Goal: Task Accomplishment & Management: Manage account settings

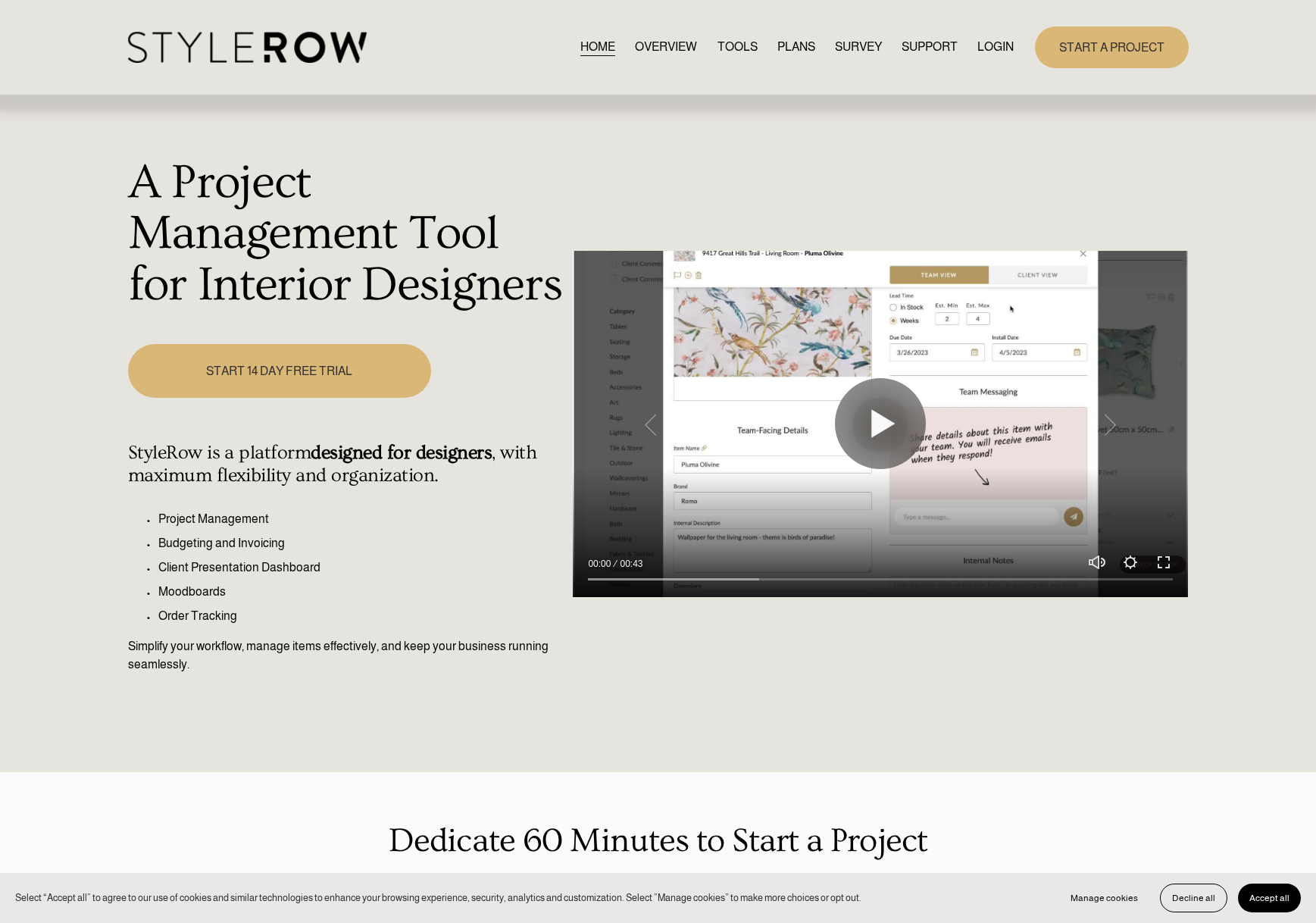
click at [994, 43] on link "LOGIN" at bounding box center [995, 46] width 37 height 20
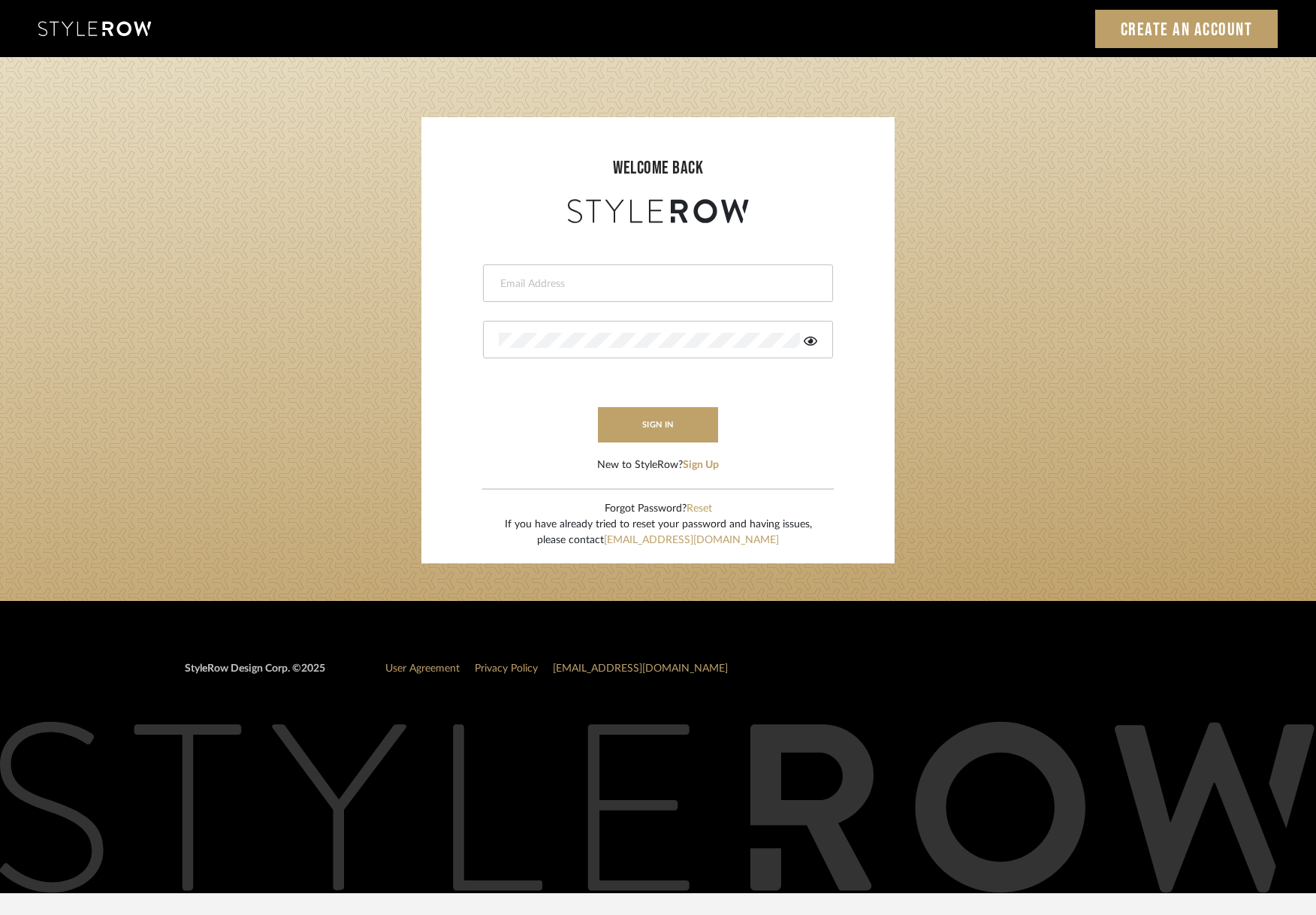
click at [697, 295] on div at bounding box center [658, 282] width 350 height 37
type input "saamiah@studiodb.com"
click at [659, 425] on button "sign in" at bounding box center [658, 425] width 120 height 36
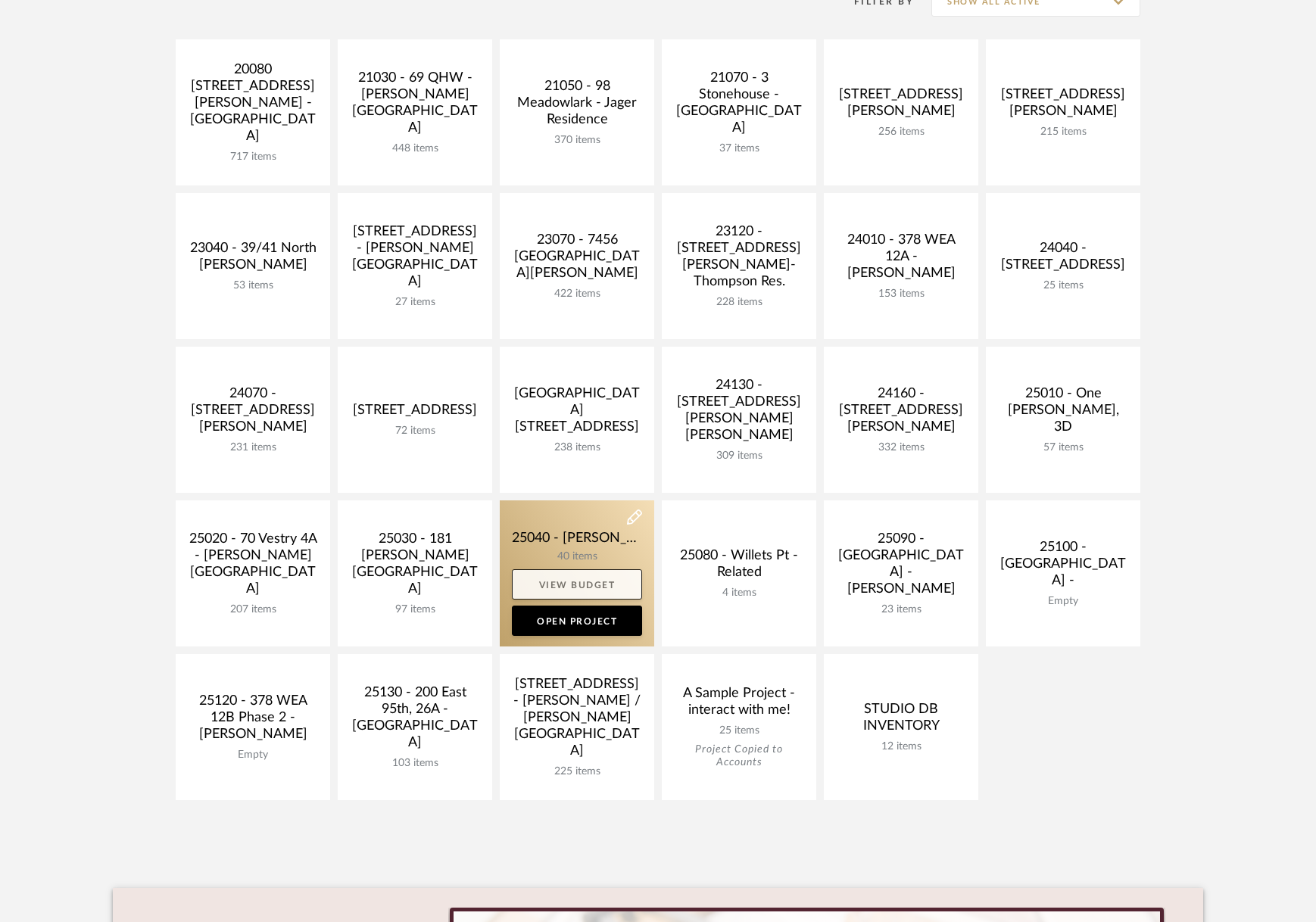
scroll to position [378, 0]
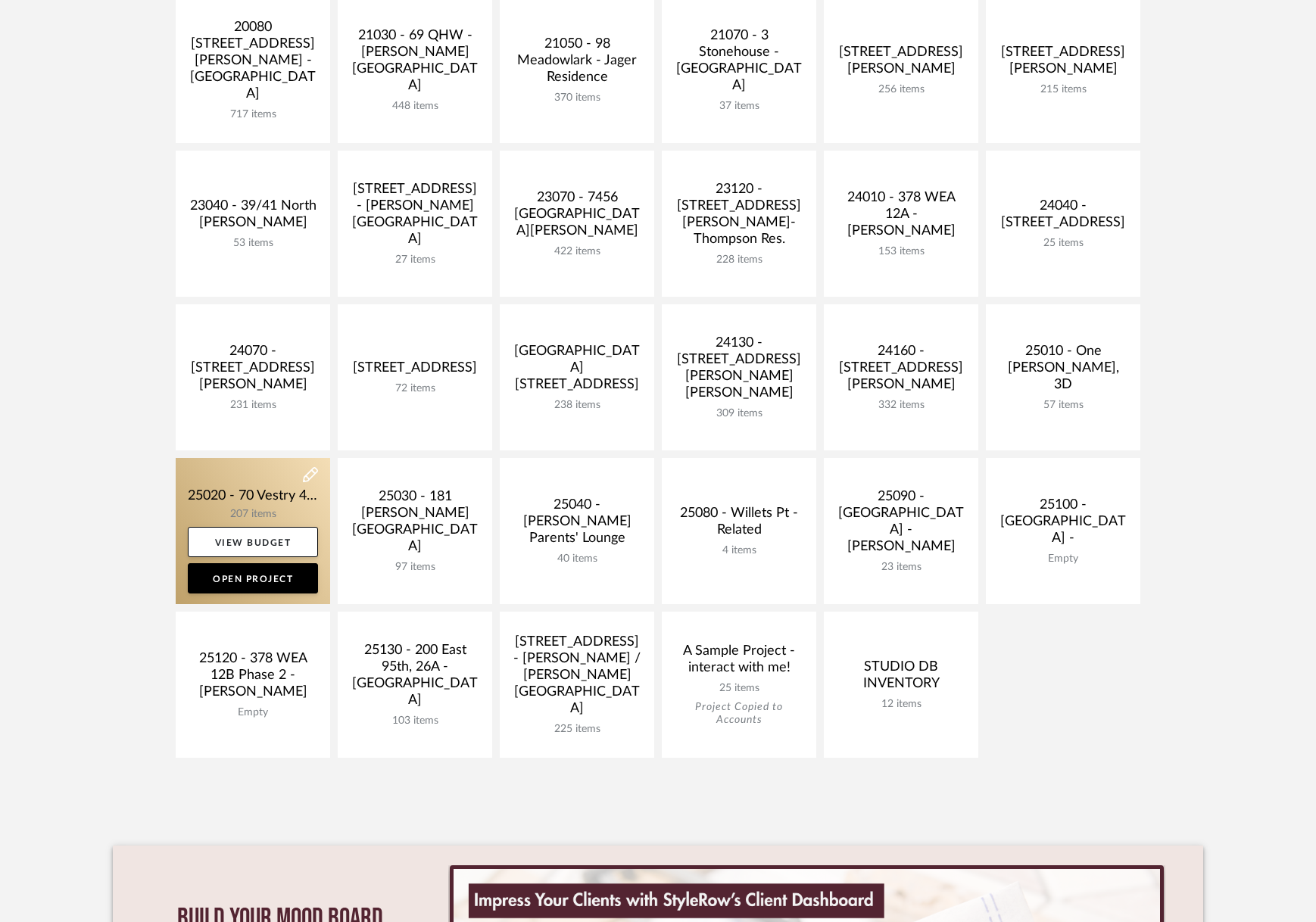
click at [296, 505] on link at bounding box center [253, 531] width 154 height 146
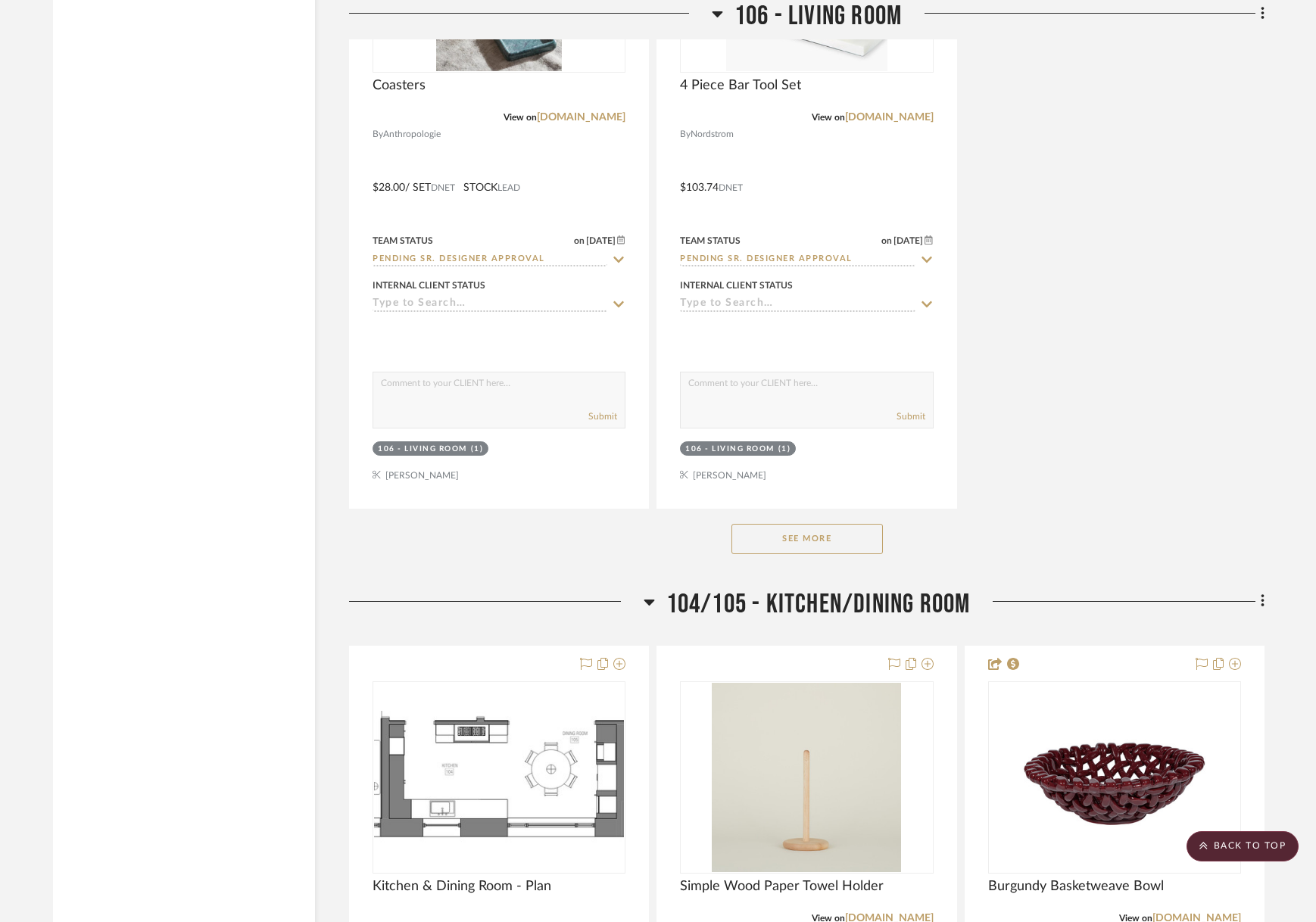
scroll to position [8025, 0]
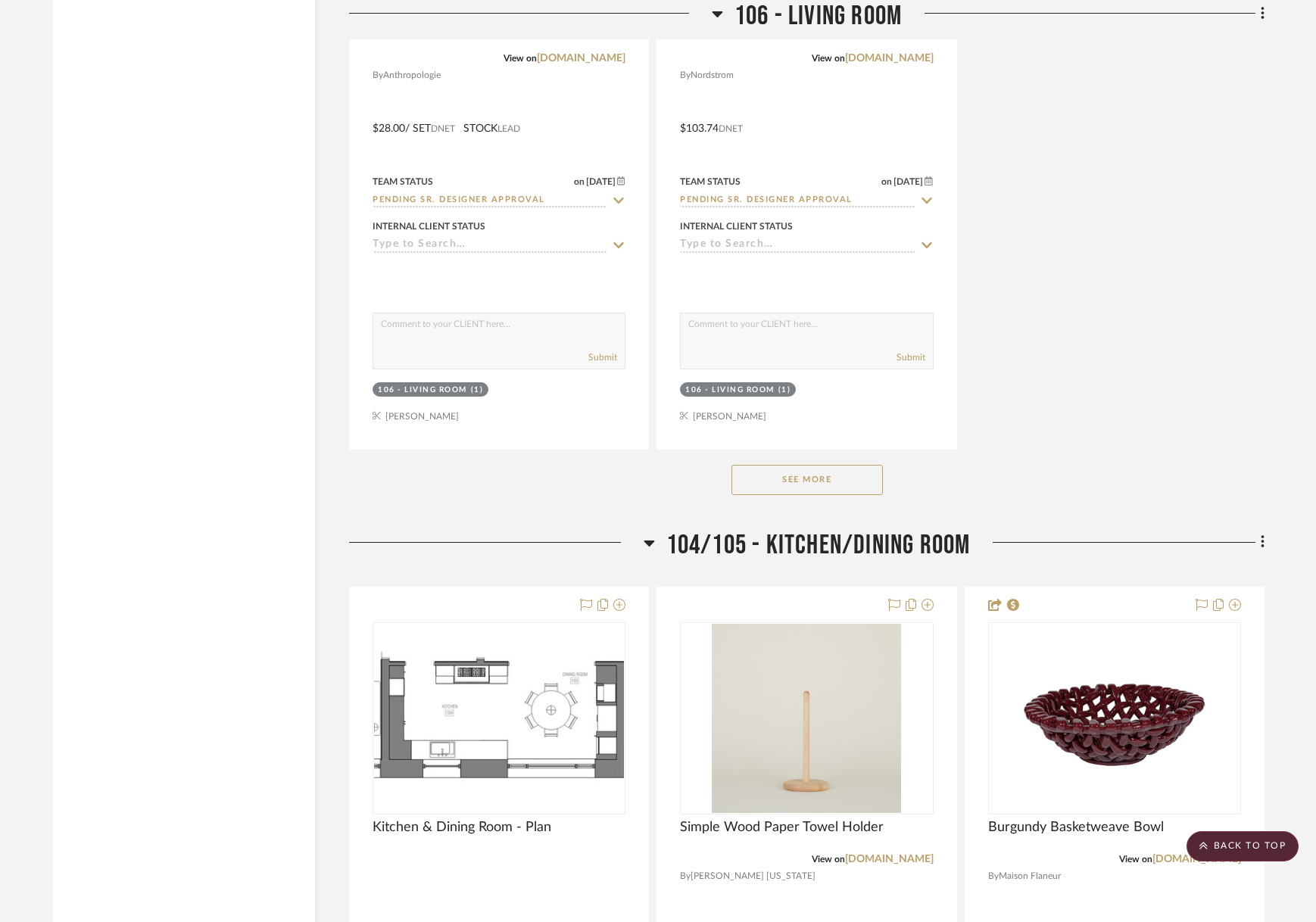
click at [792, 469] on button "See More" at bounding box center [806, 480] width 151 height 31
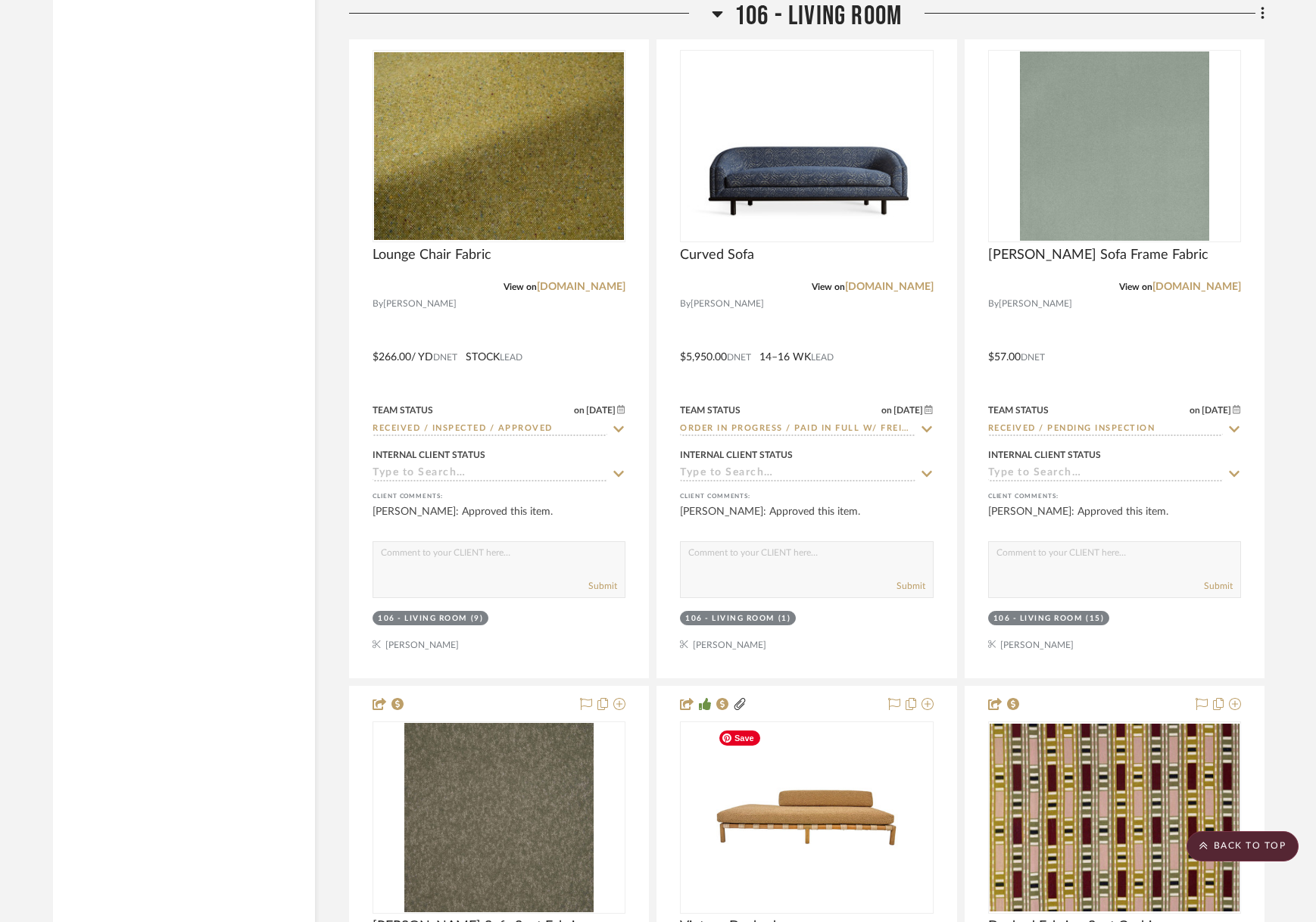
scroll to position [12492, 0]
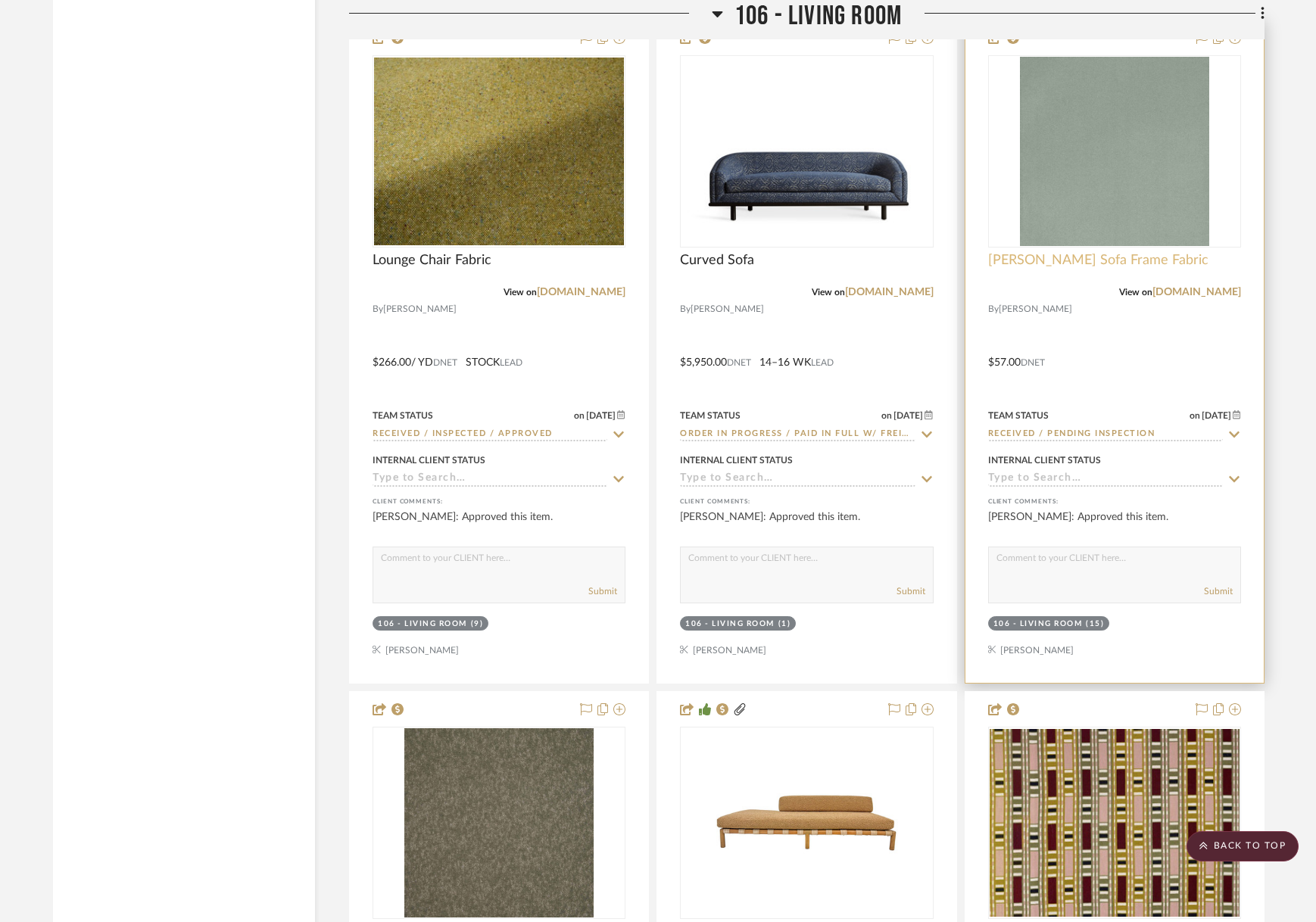
click at [1093, 261] on span "[PERSON_NAME] Sofa Frame Fabric" at bounding box center [1098, 260] width 221 height 17
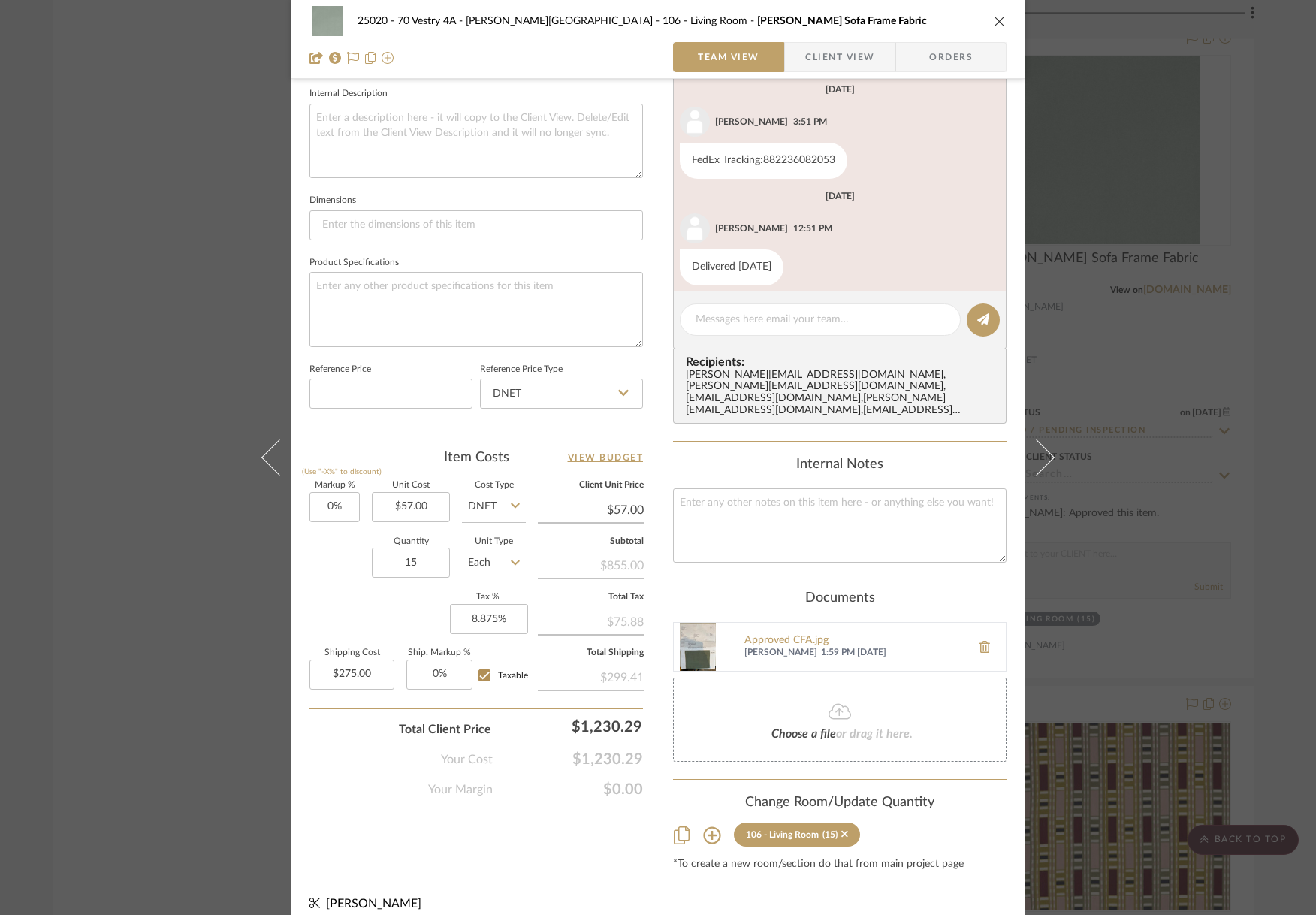
scroll to position [544, 0]
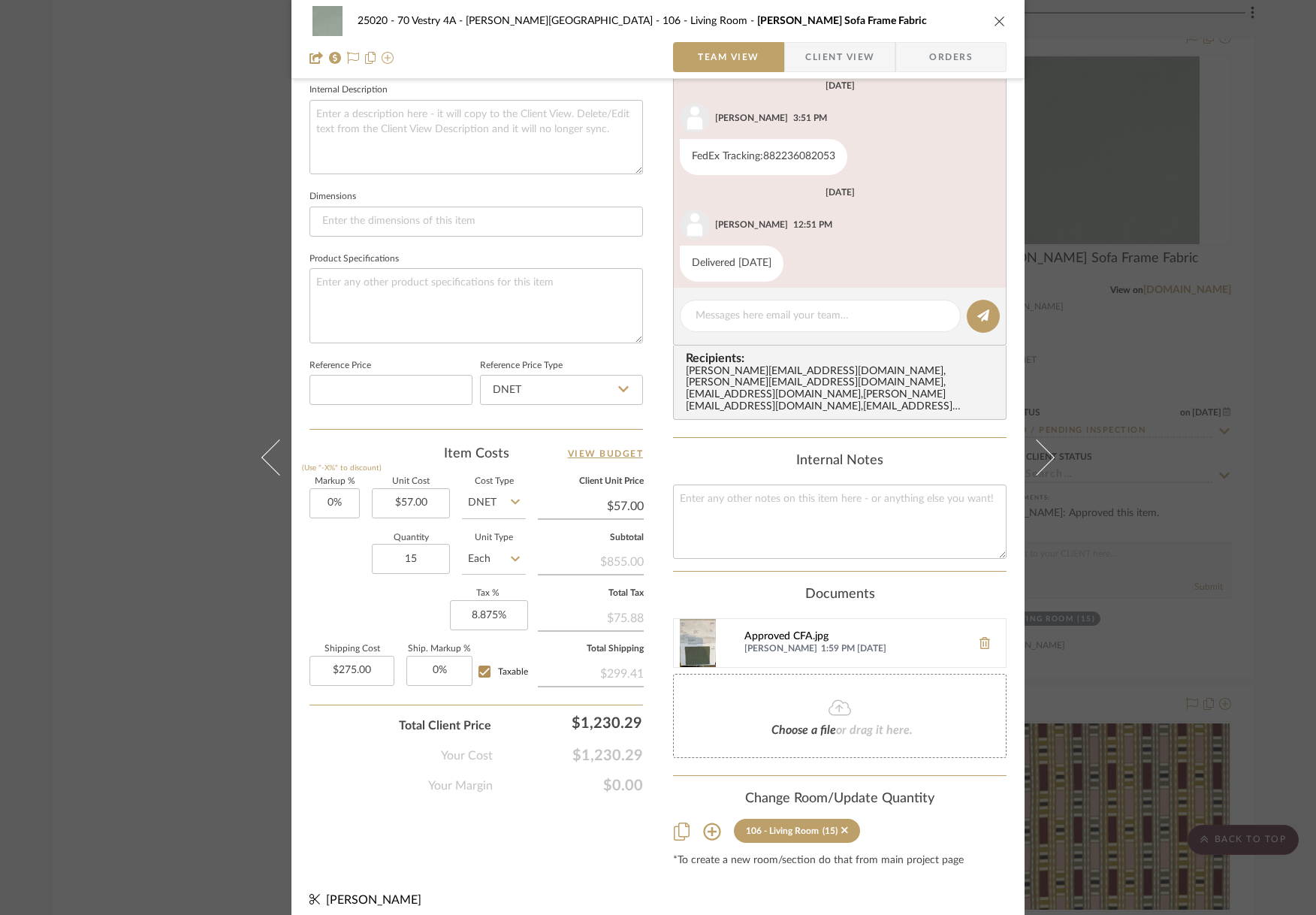
click at [772, 631] on div "Approved CFA.jpg" at bounding box center [854, 637] width 219 height 12
click at [996, 22] on icon "close" at bounding box center [1000, 21] width 12 height 12
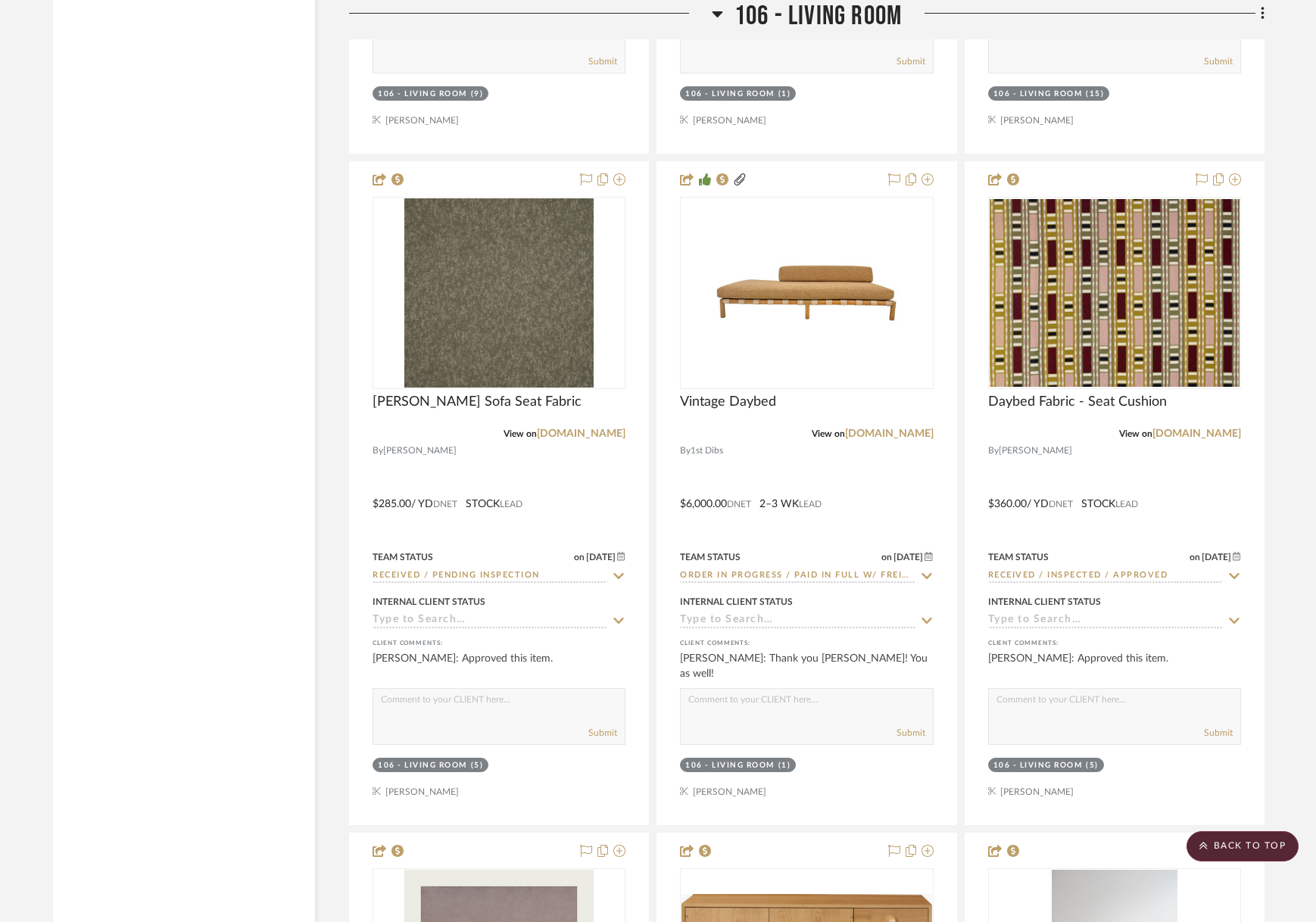
scroll to position [12644, 0]
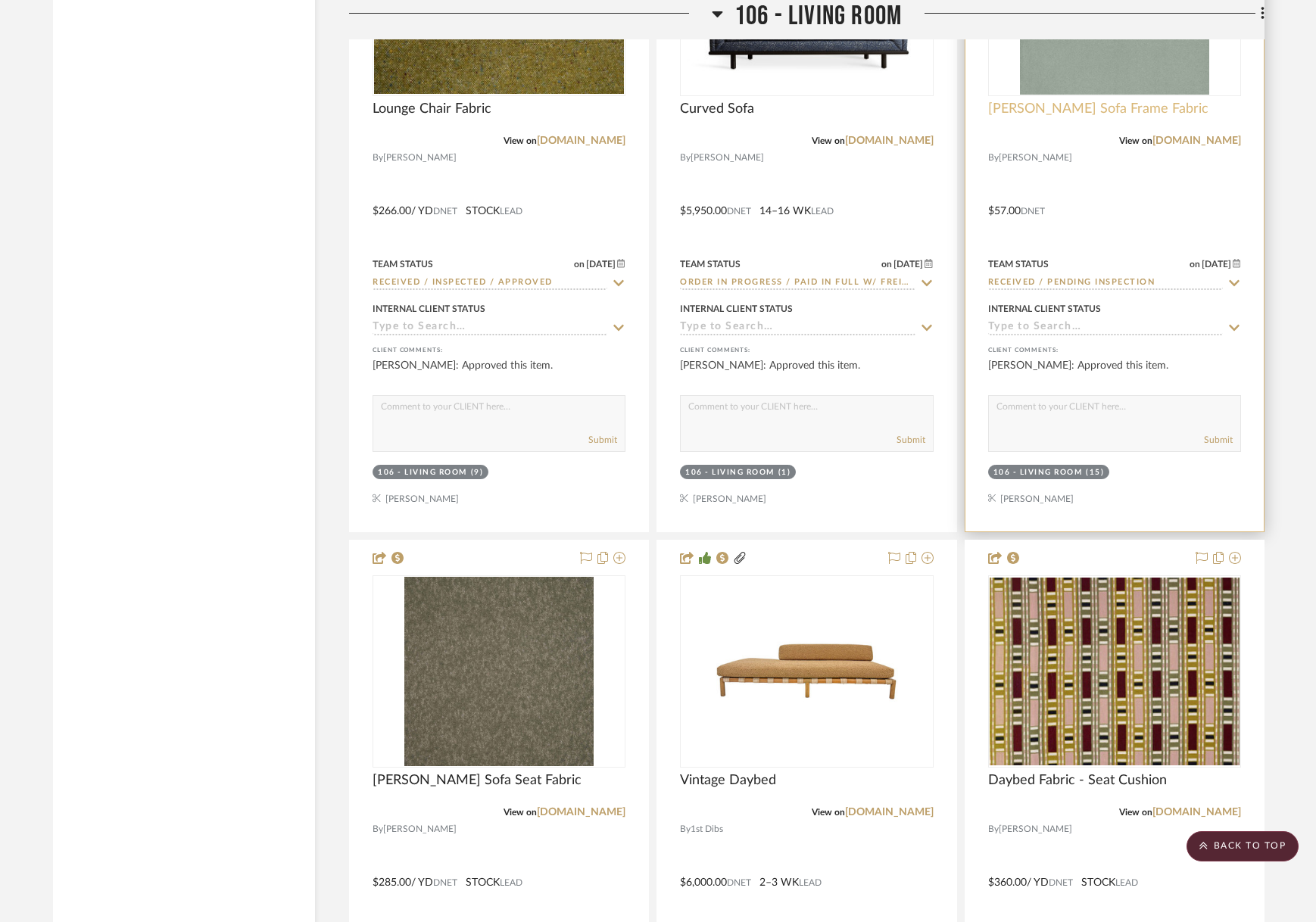
click at [1115, 102] on span "[PERSON_NAME] Sofa Frame Fabric" at bounding box center [1098, 109] width 221 height 17
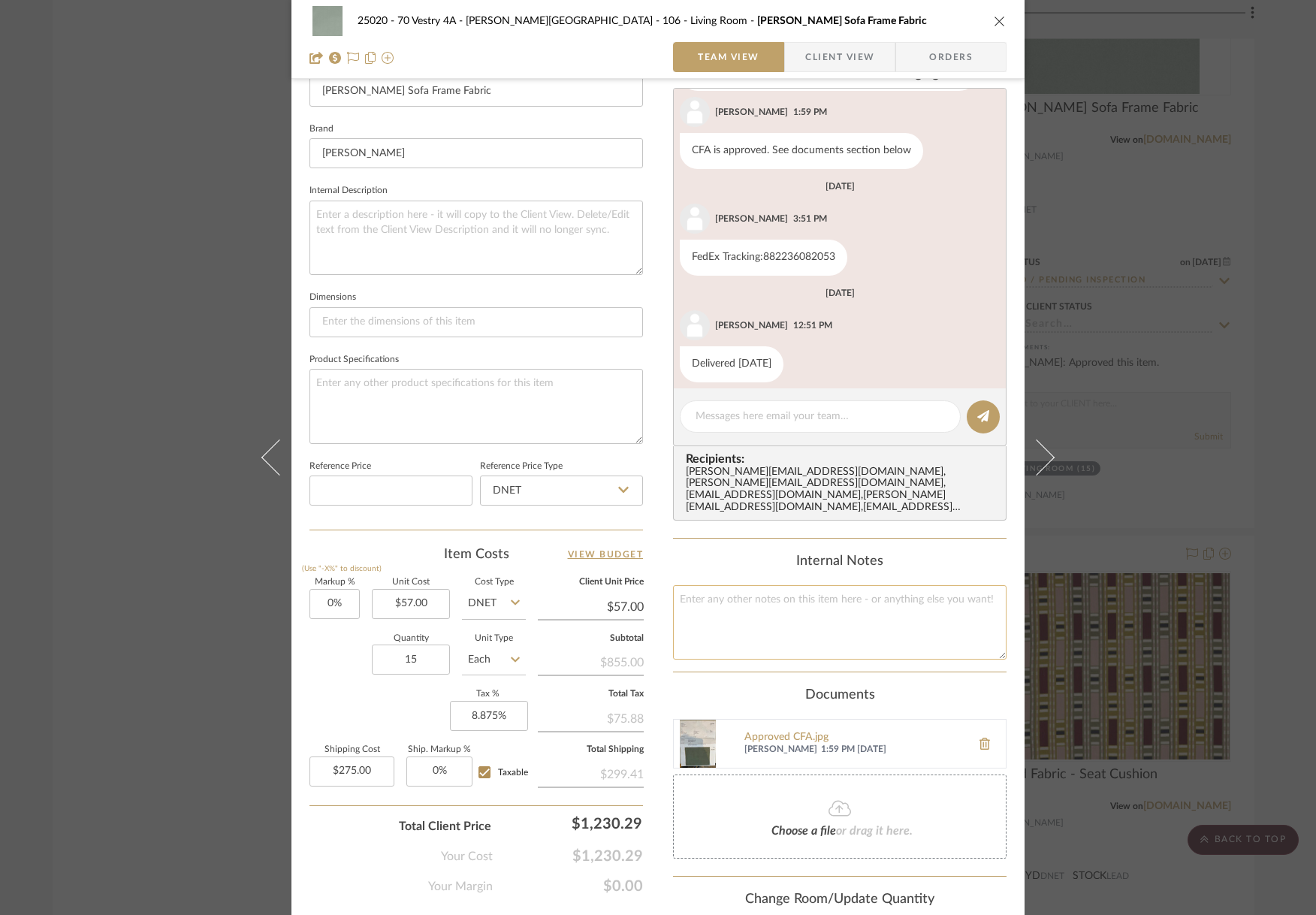
scroll to position [544, 0]
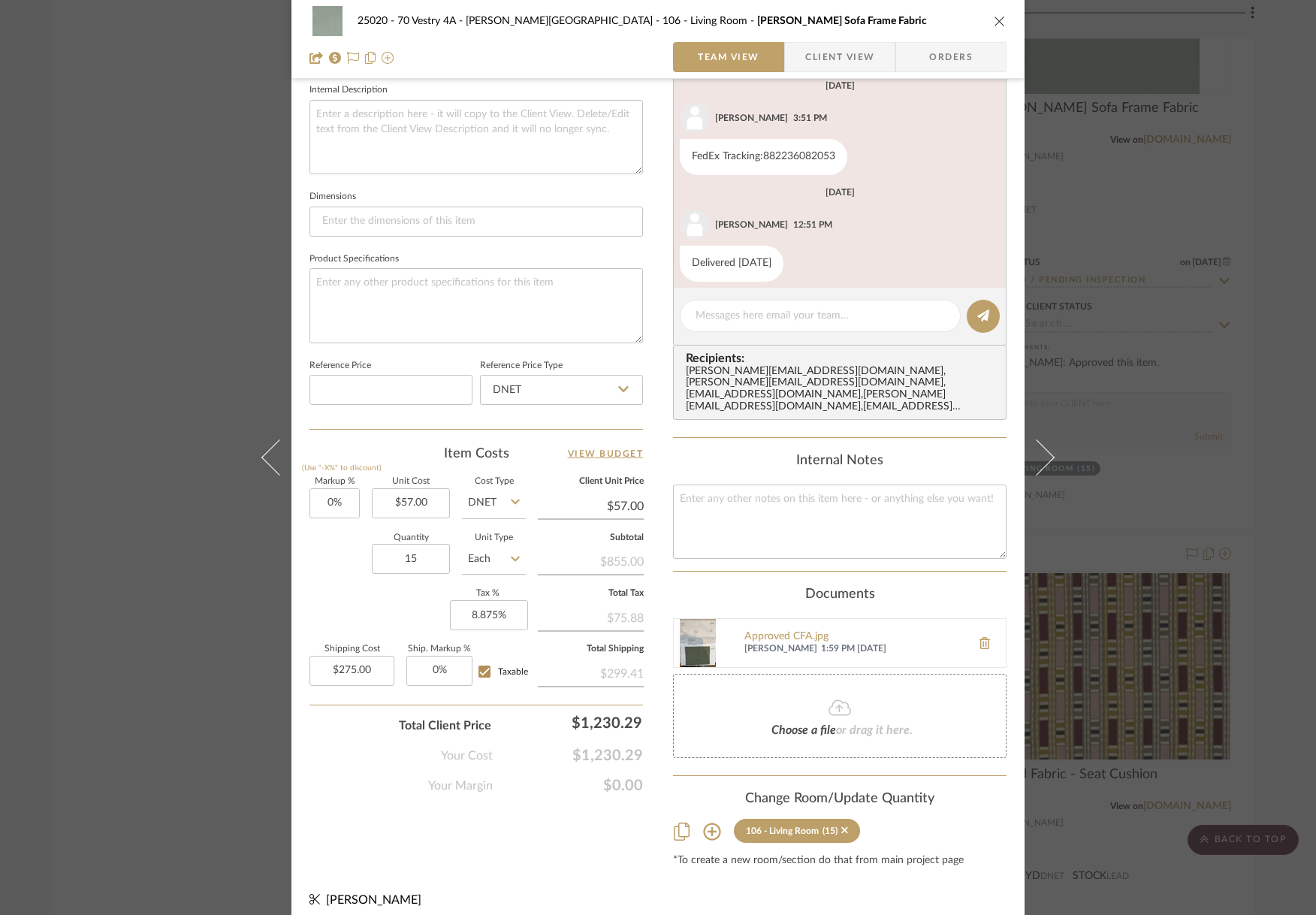
click at [1141, 326] on div "25020 - 70 Vestry 4A - [PERSON_NAME] 106 - Living Room [PERSON_NAME] Sofa Frame…" at bounding box center [658, 457] width 1316 height 915
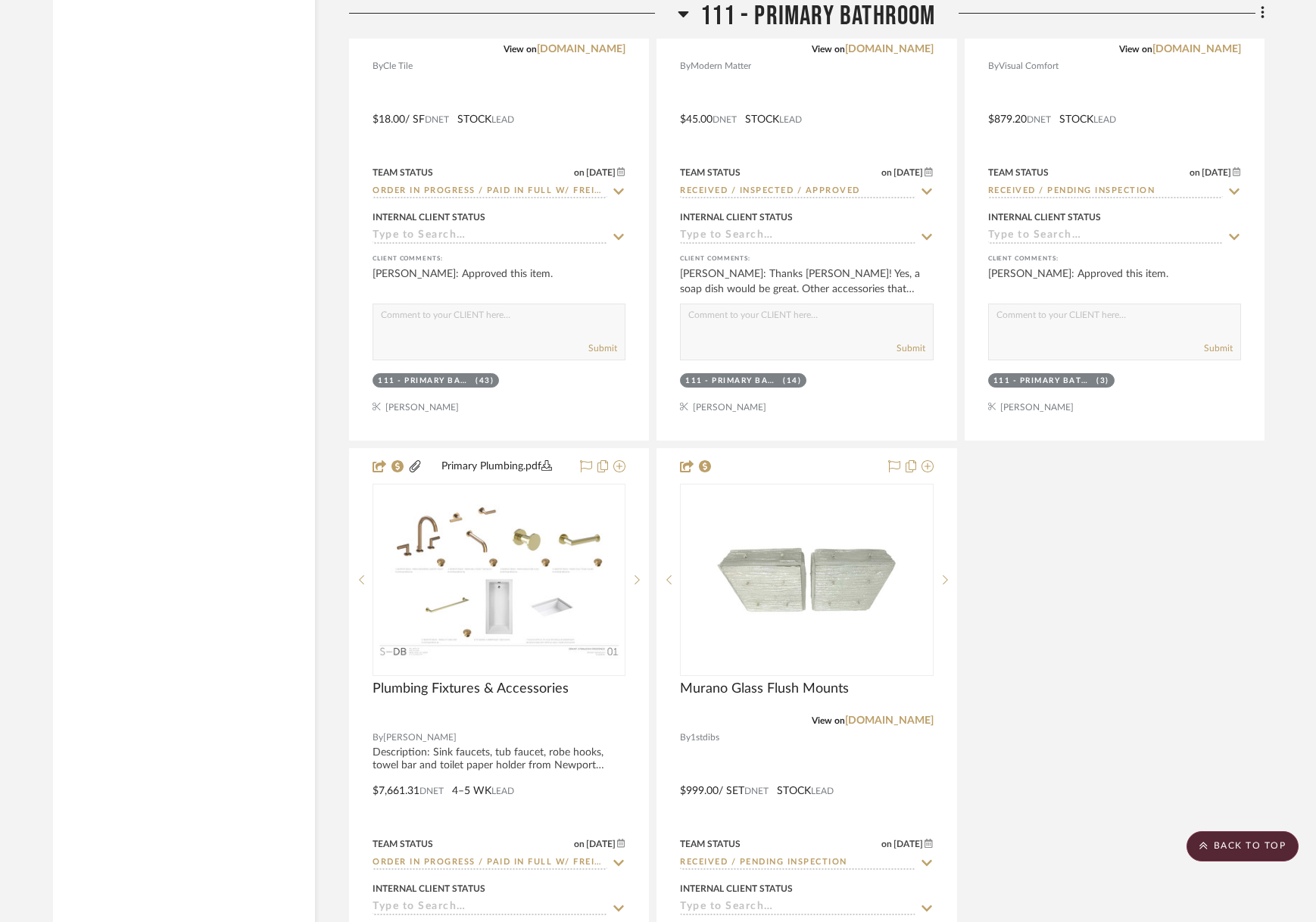
scroll to position [23999, 0]
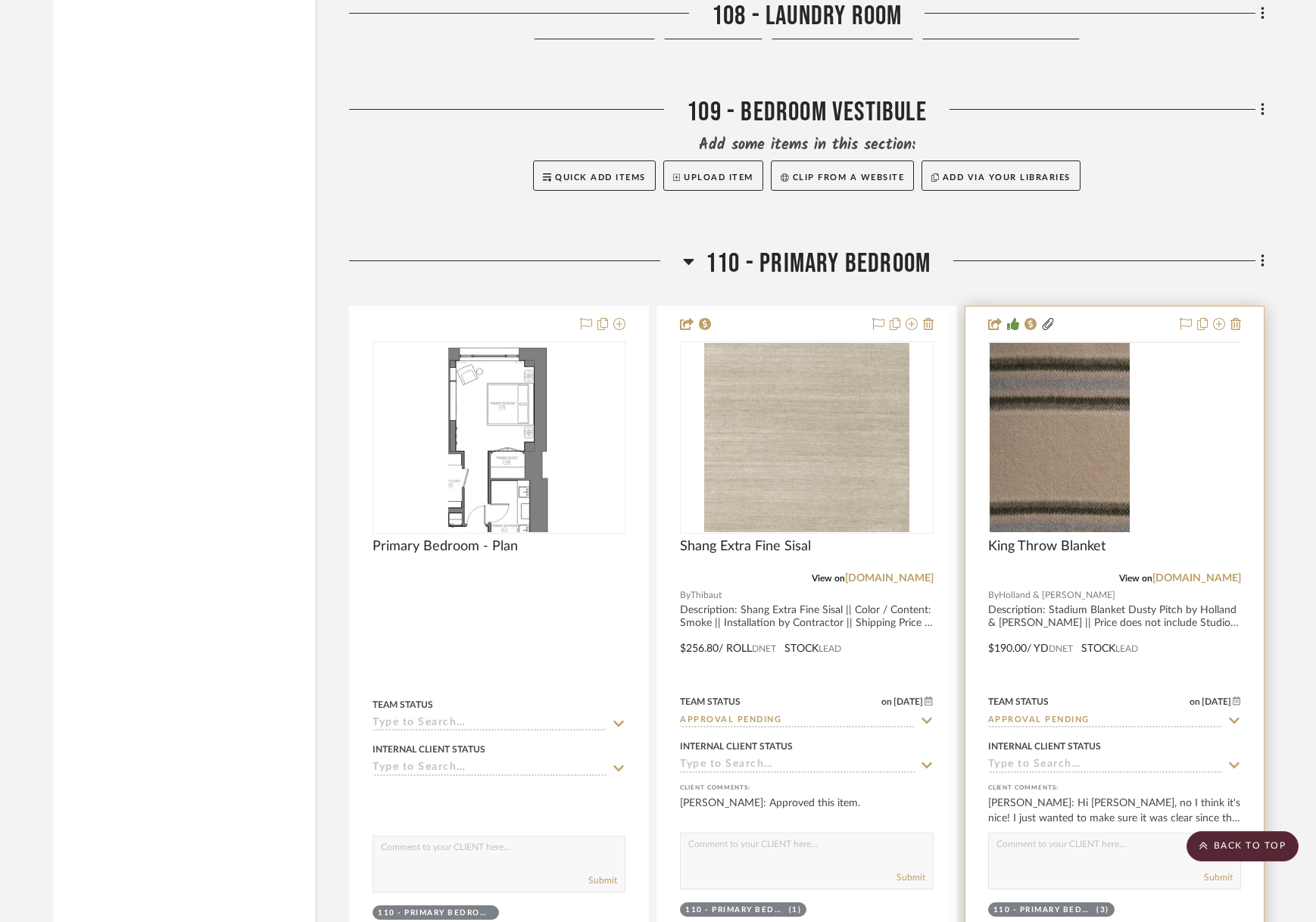
scroll to position [20289, 0]
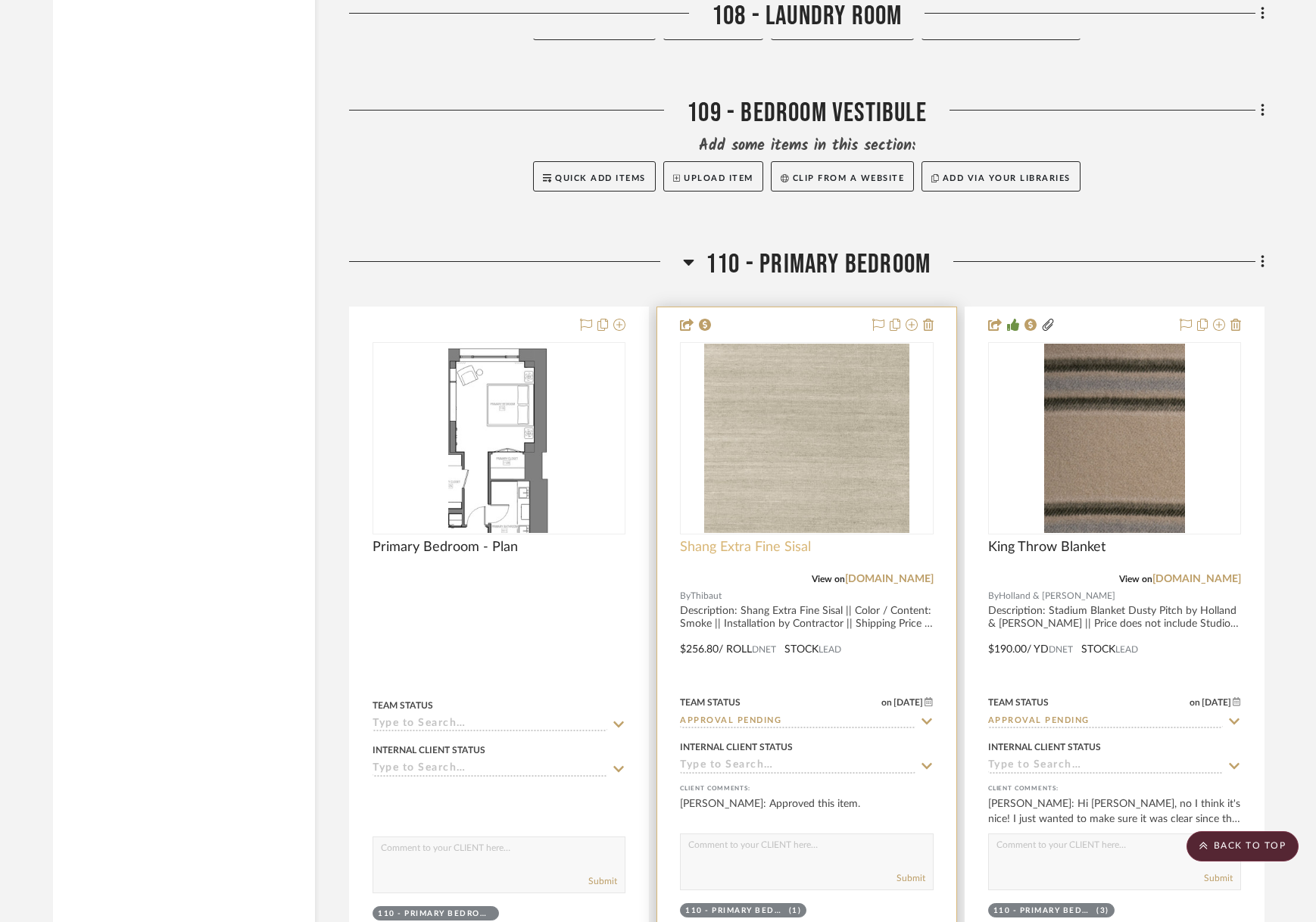
click at [746, 549] on span "Shang Extra Fine Sisal" at bounding box center [745, 547] width 131 height 17
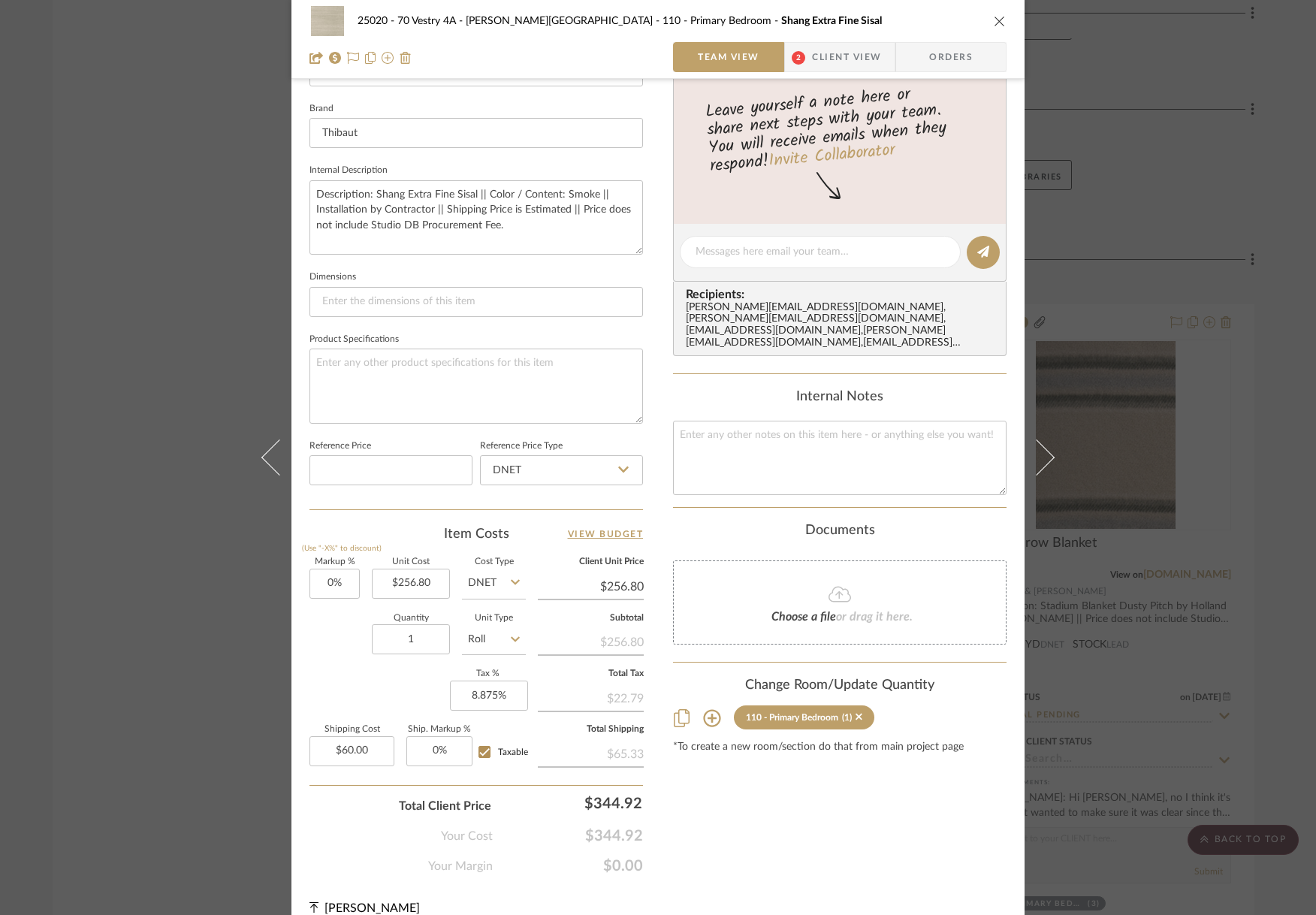
scroll to position [484, 0]
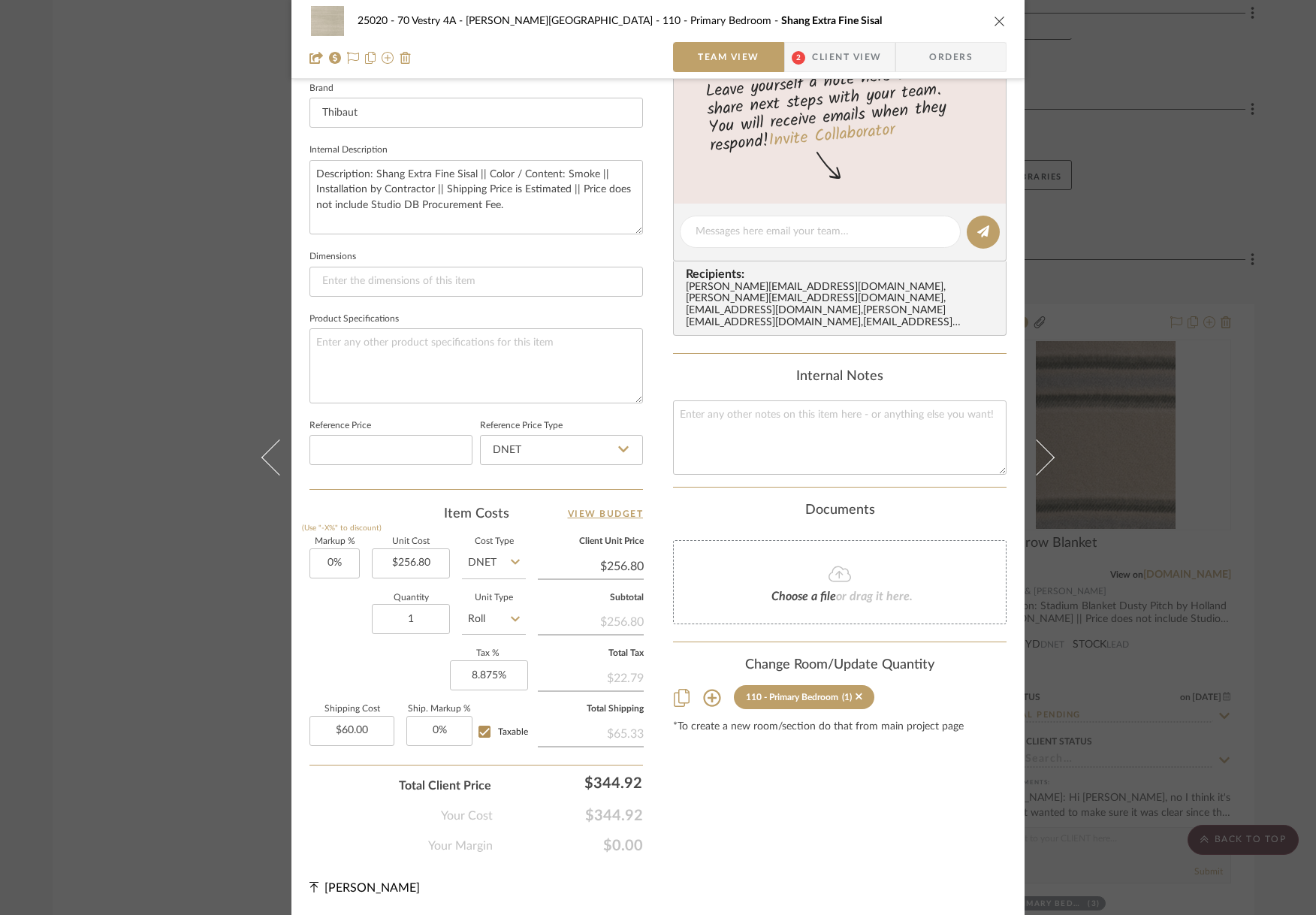
click at [843, 565] on icon at bounding box center [840, 574] width 23 height 18
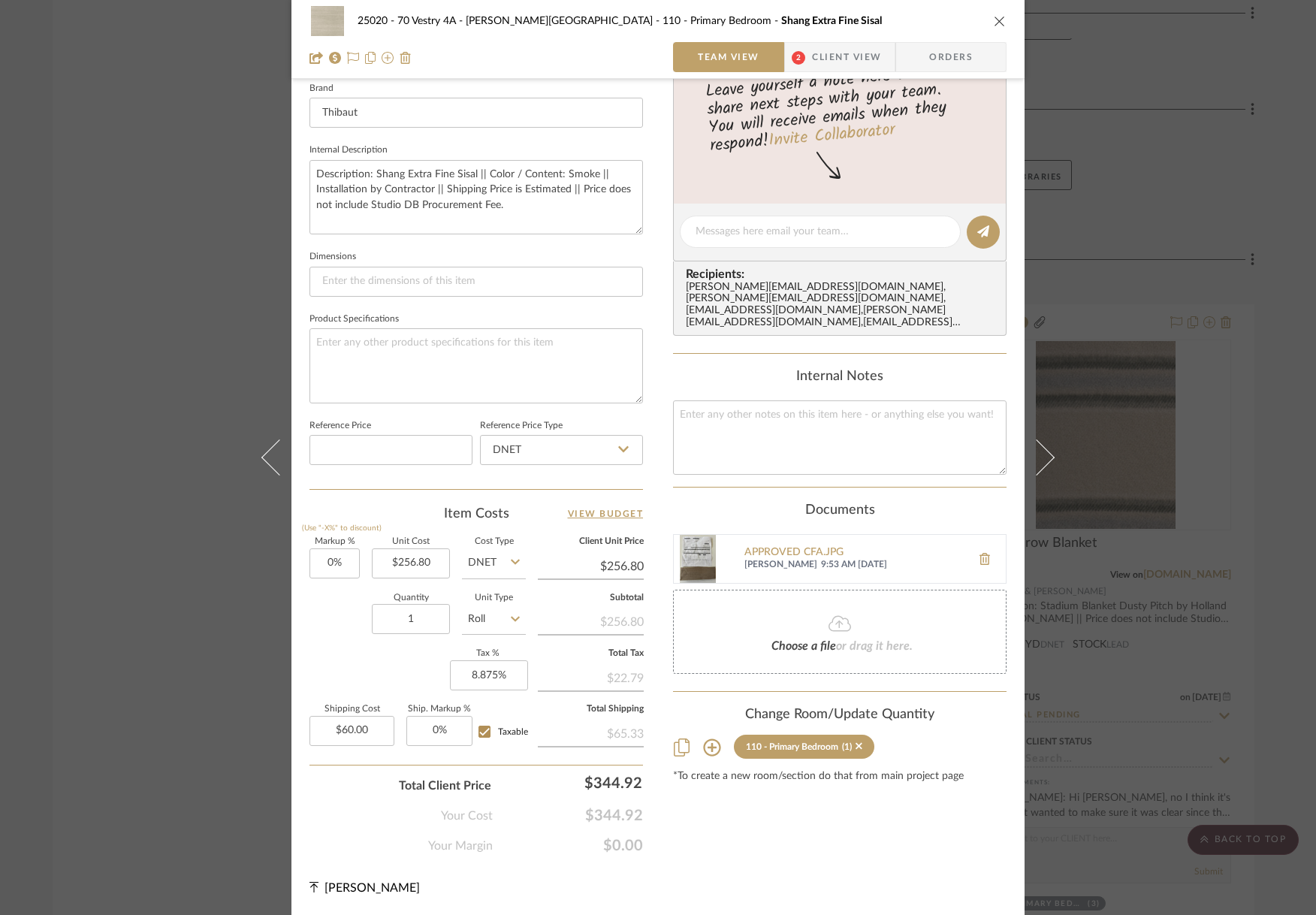
click at [910, 839] on div "Content here copies to Client View - confirm visibility there. Show in Client D…" at bounding box center [840, 236] width 334 height 1237
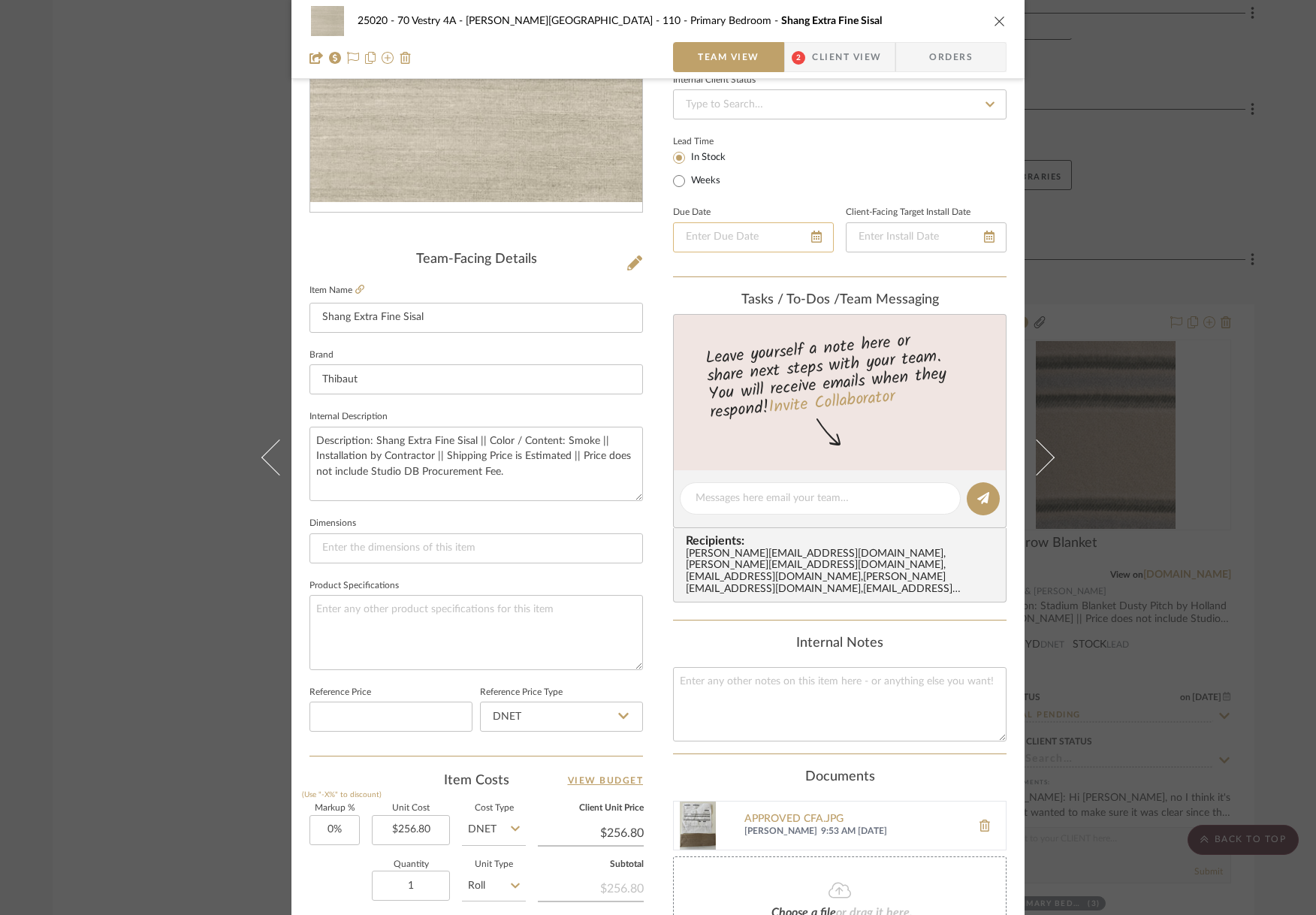
scroll to position [33, 0]
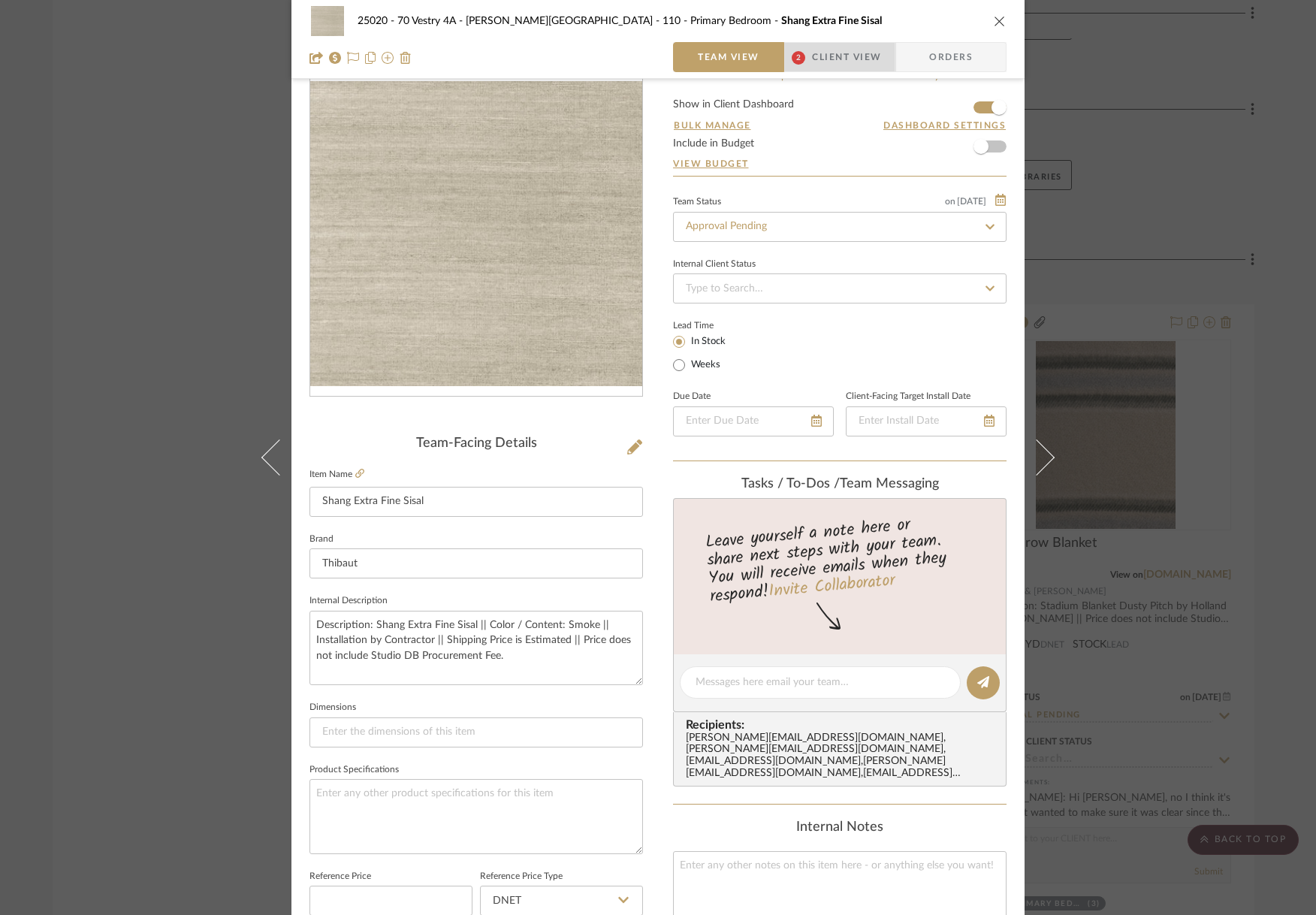
click at [842, 62] on span "Client View" at bounding box center [847, 56] width 69 height 30
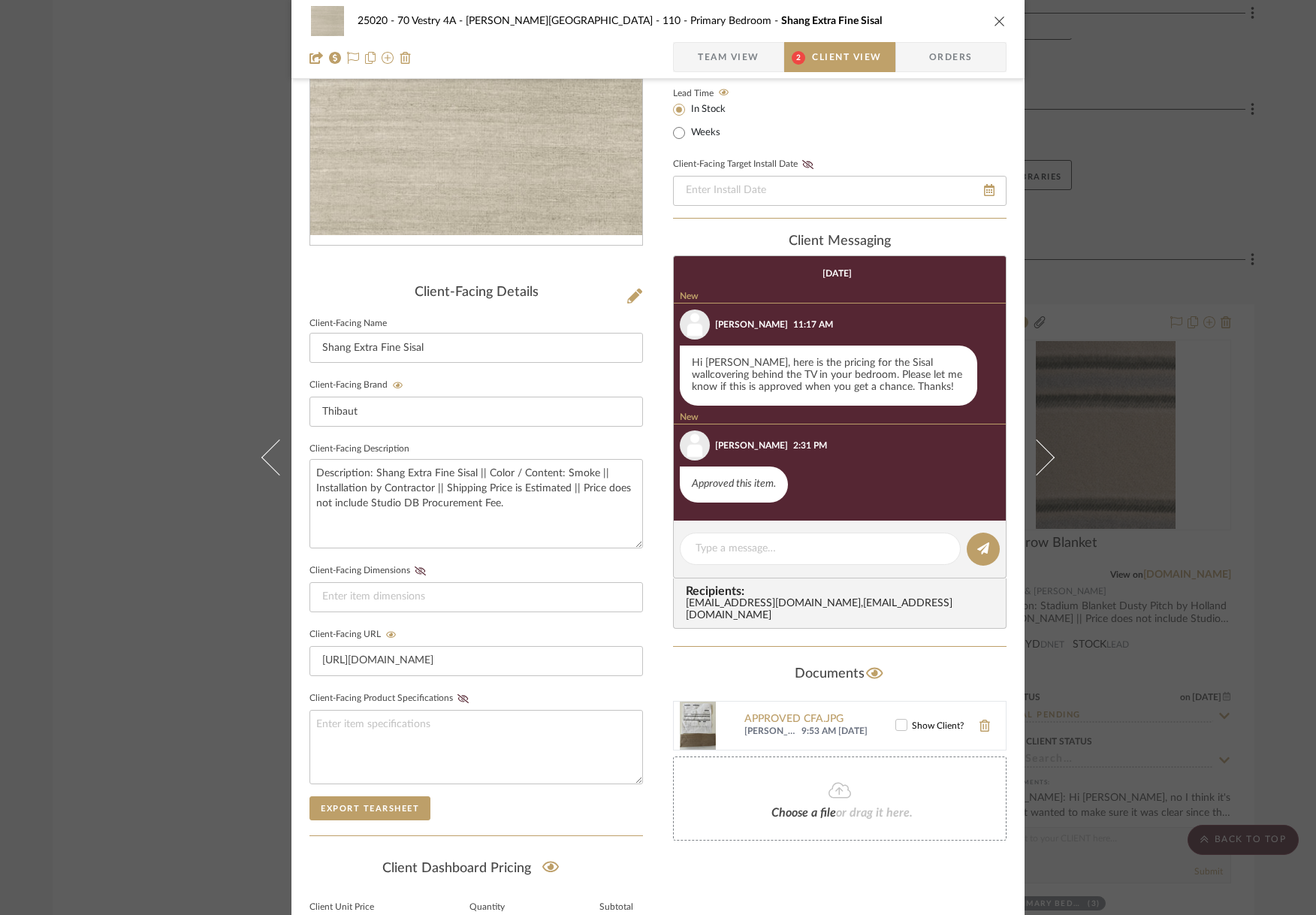
scroll to position [0, 0]
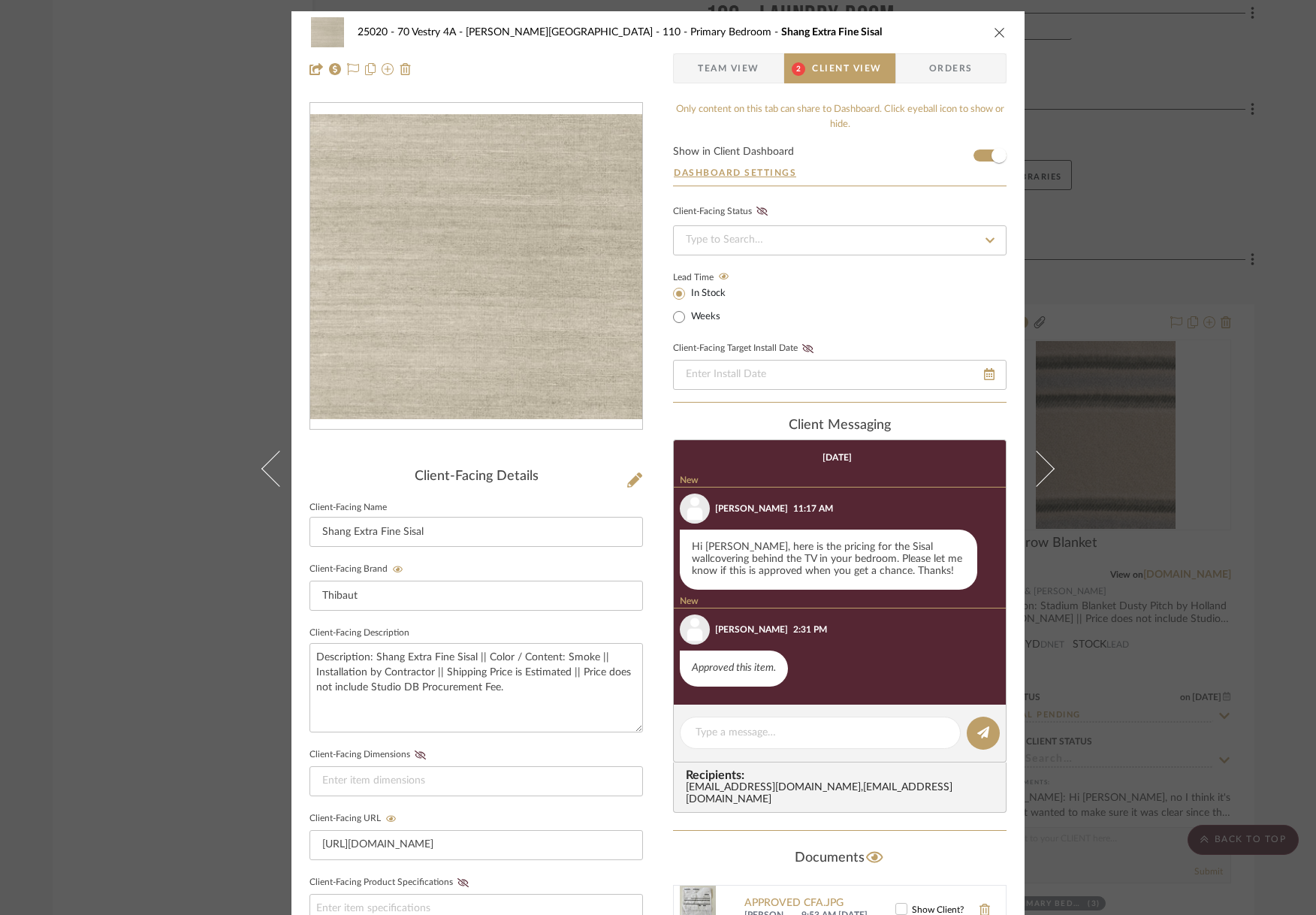
click at [737, 70] on span "Team View" at bounding box center [728, 68] width 62 height 30
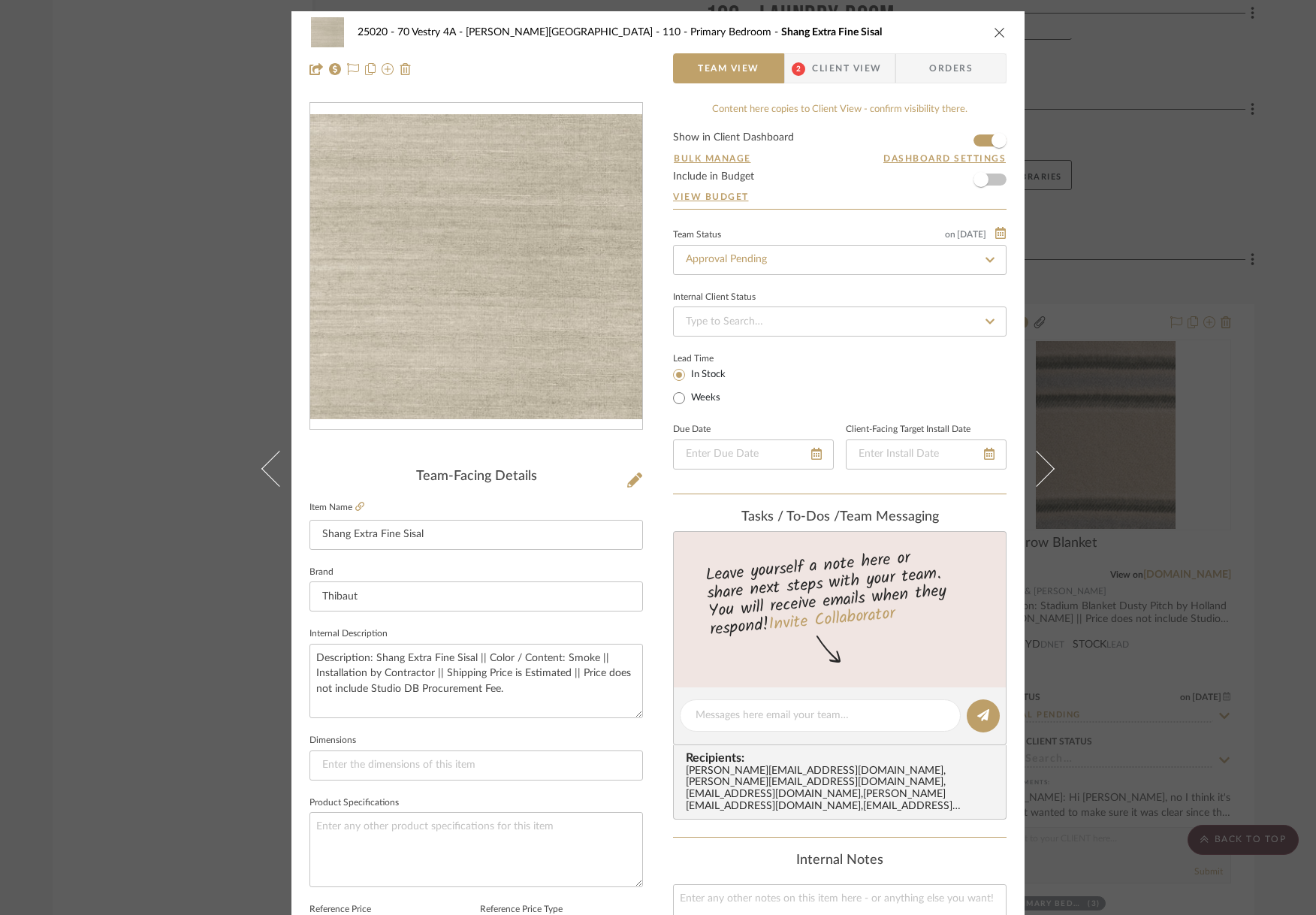
click at [996, 32] on icon "close" at bounding box center [1000, 32] width 12 height 12
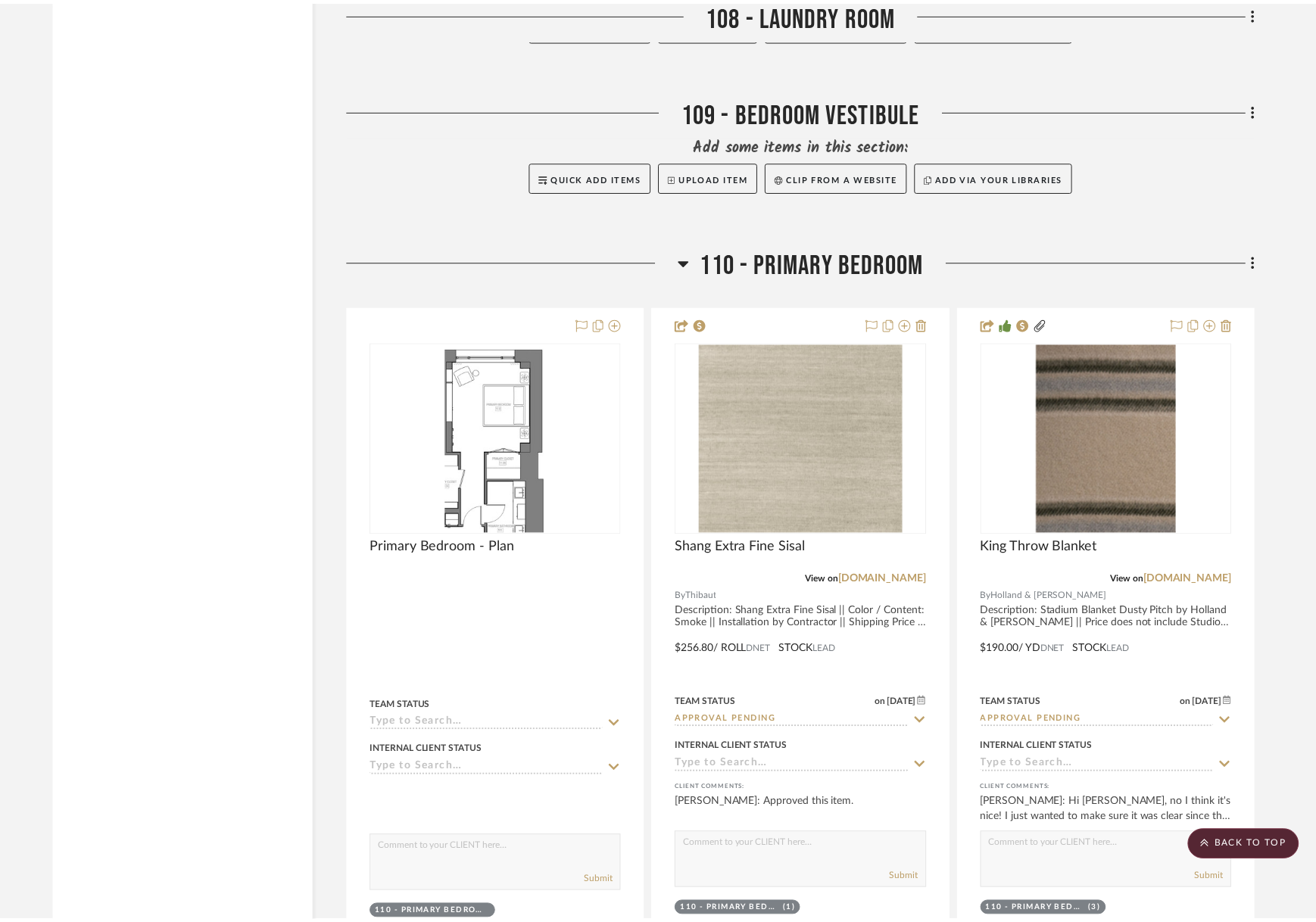
scroll to position [20289, 0]
